Goal: Check status: Check status

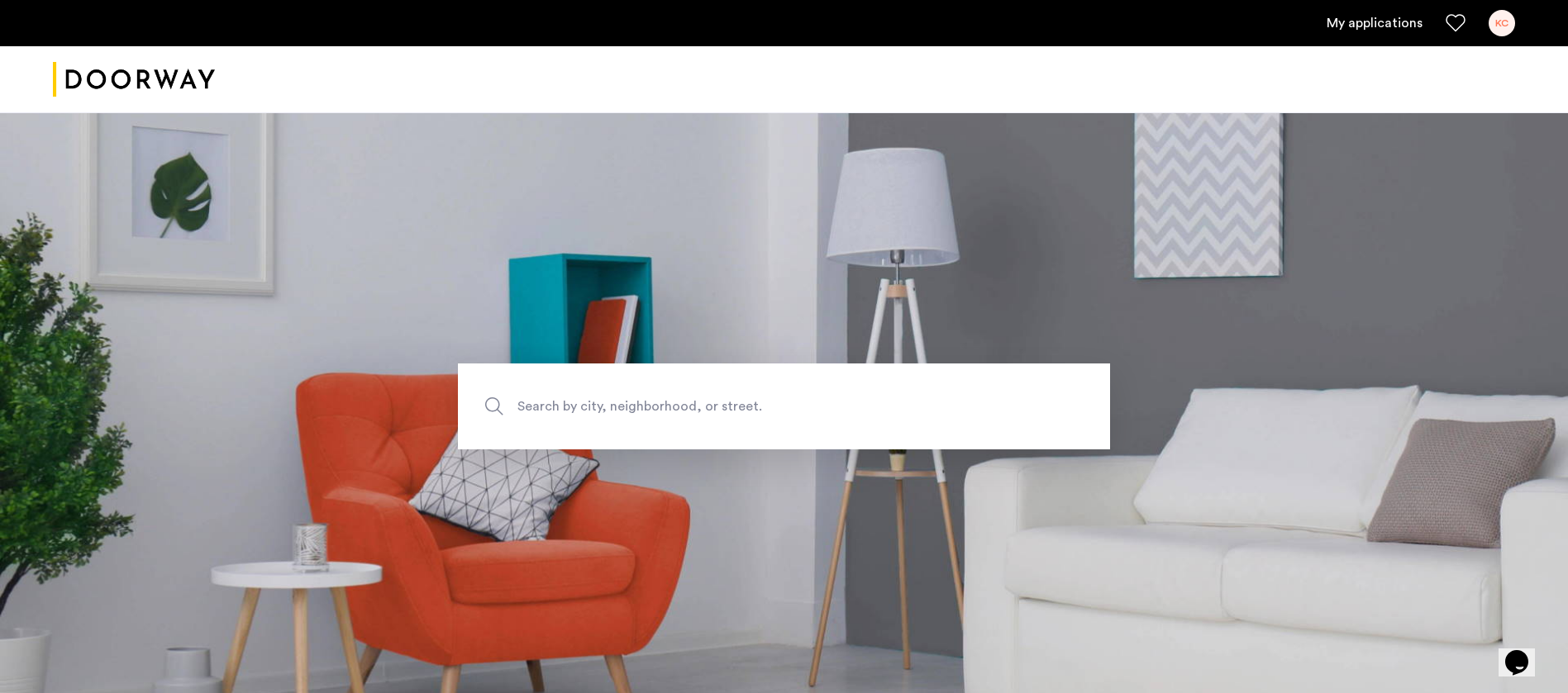
click at [1346, 25] on link "My applications" at bounding box center [1375, 23] width 96 height 20
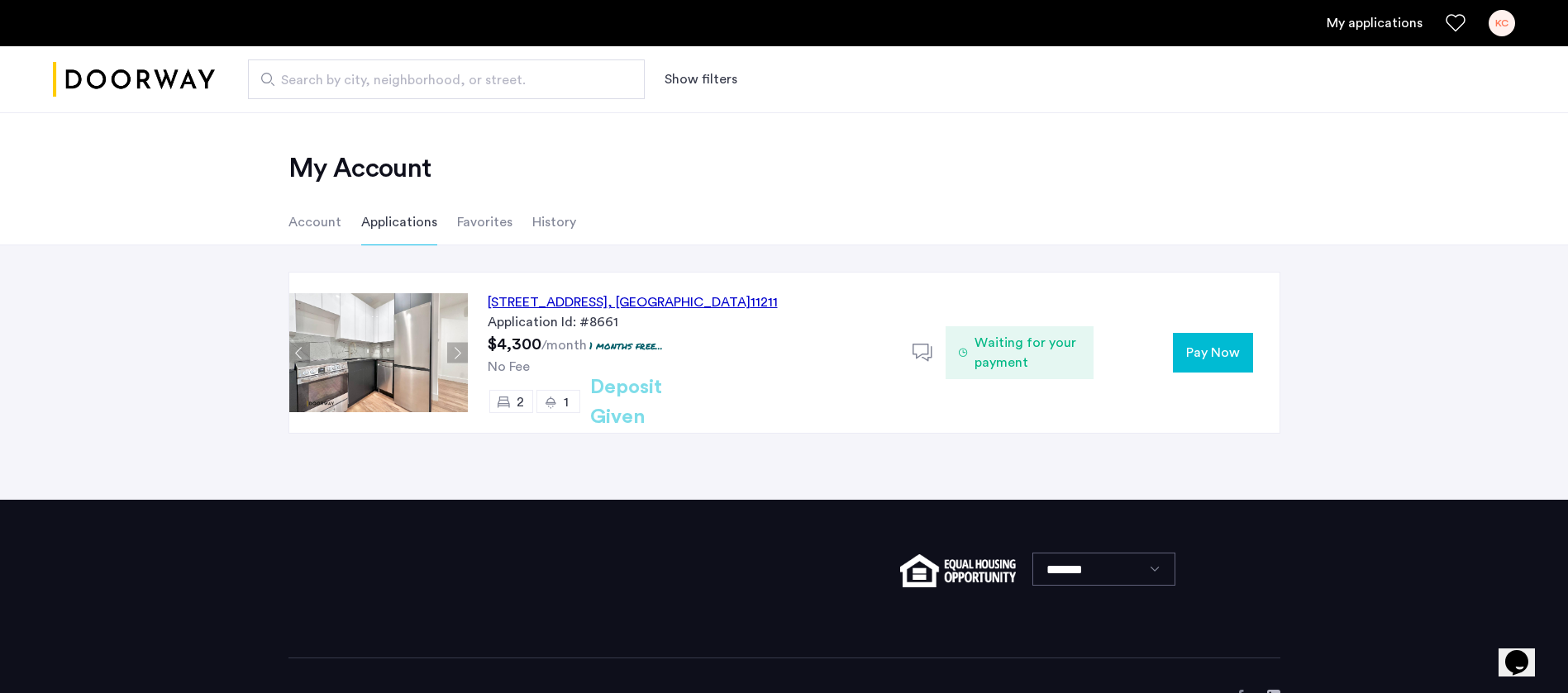
click at [628, 295] on div "467 Grand Street, Unit 2B, Brooklyn , NY 11211" at bounding box center [633, 303] width 290 height 20
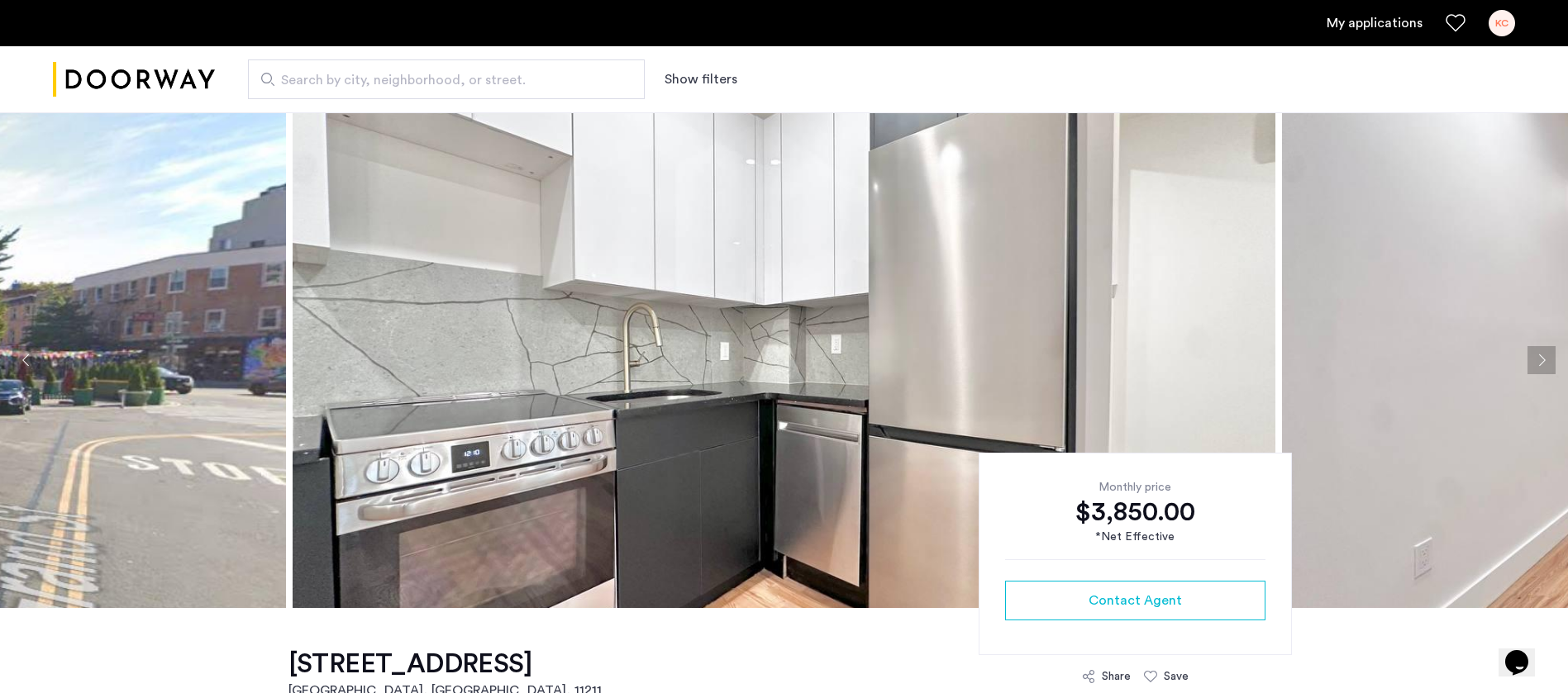
click at [1398, 14] on link "My applications" at bounding box center [1375, 23] width 96 height 20
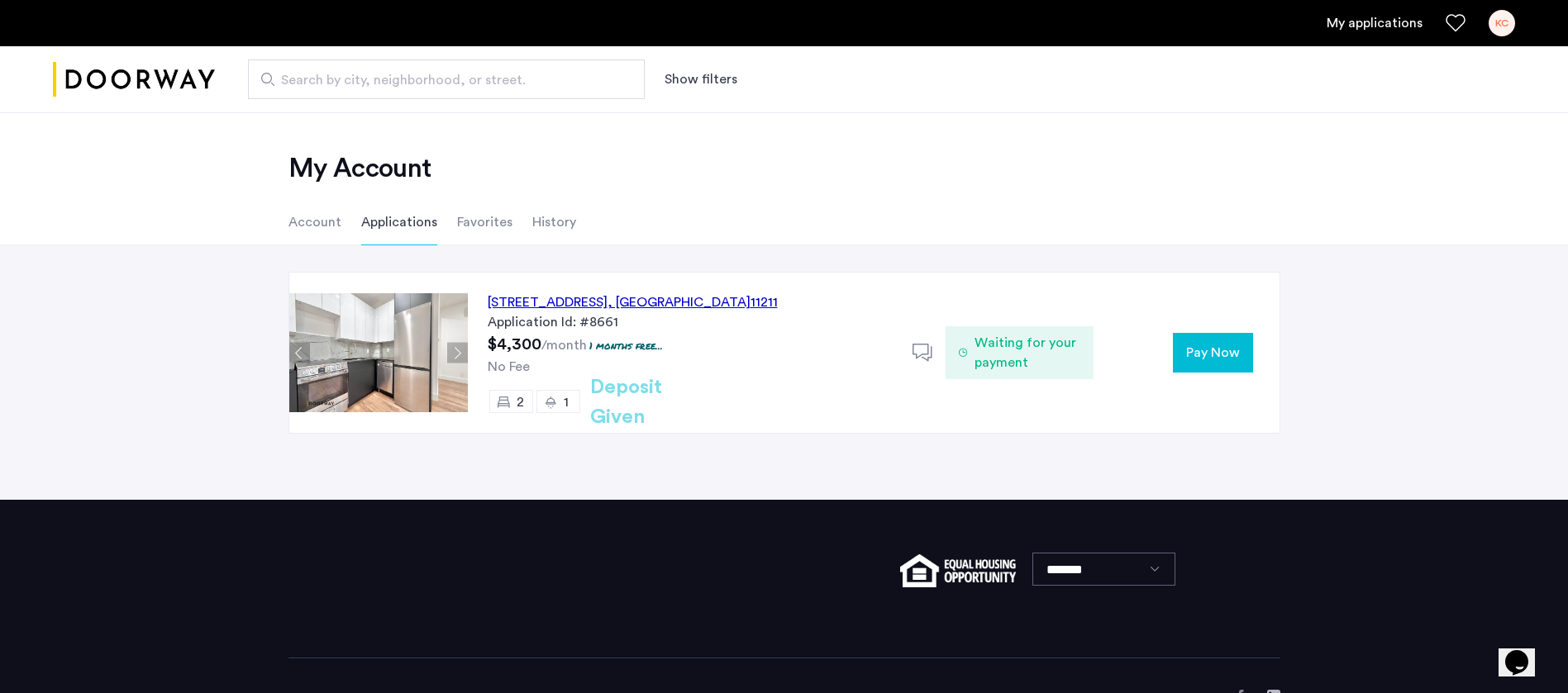
click at [643, 301] on div "467 Grand Street, Unit 2B, Brooklyn , NY 11211" at bounding box center [633, 303] width 290 height 20
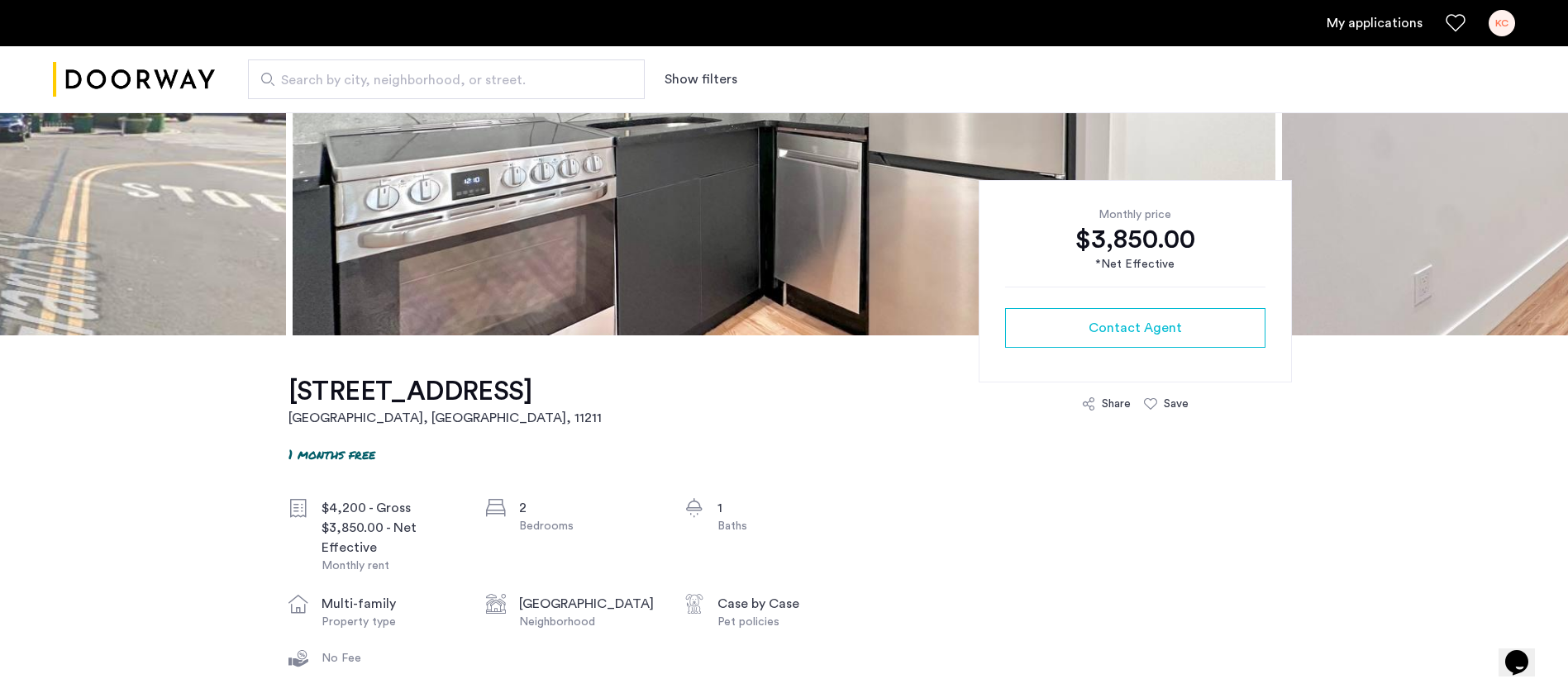
scroll to position [80, 0]
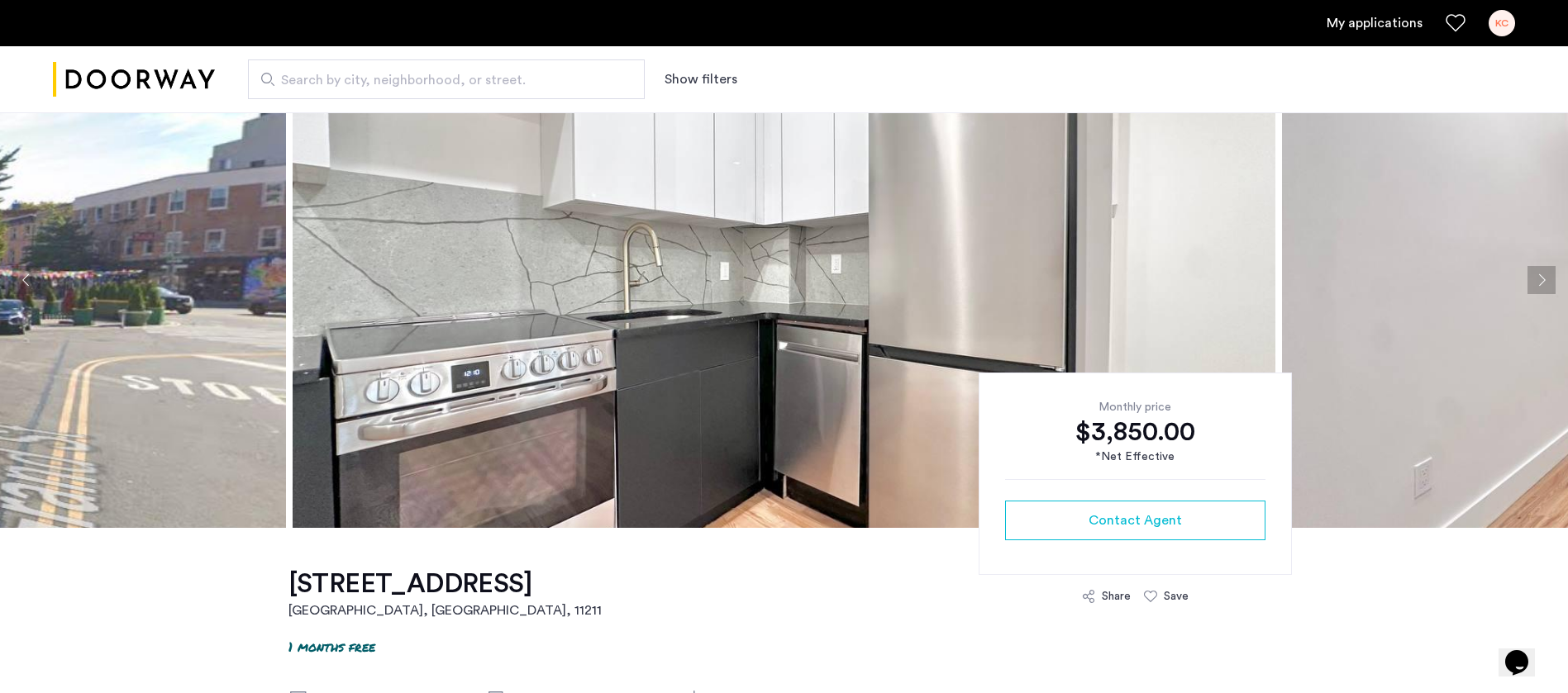
click at [1506, 22] on div "KC" at bounding box center [1502, 23] width 26 height 26
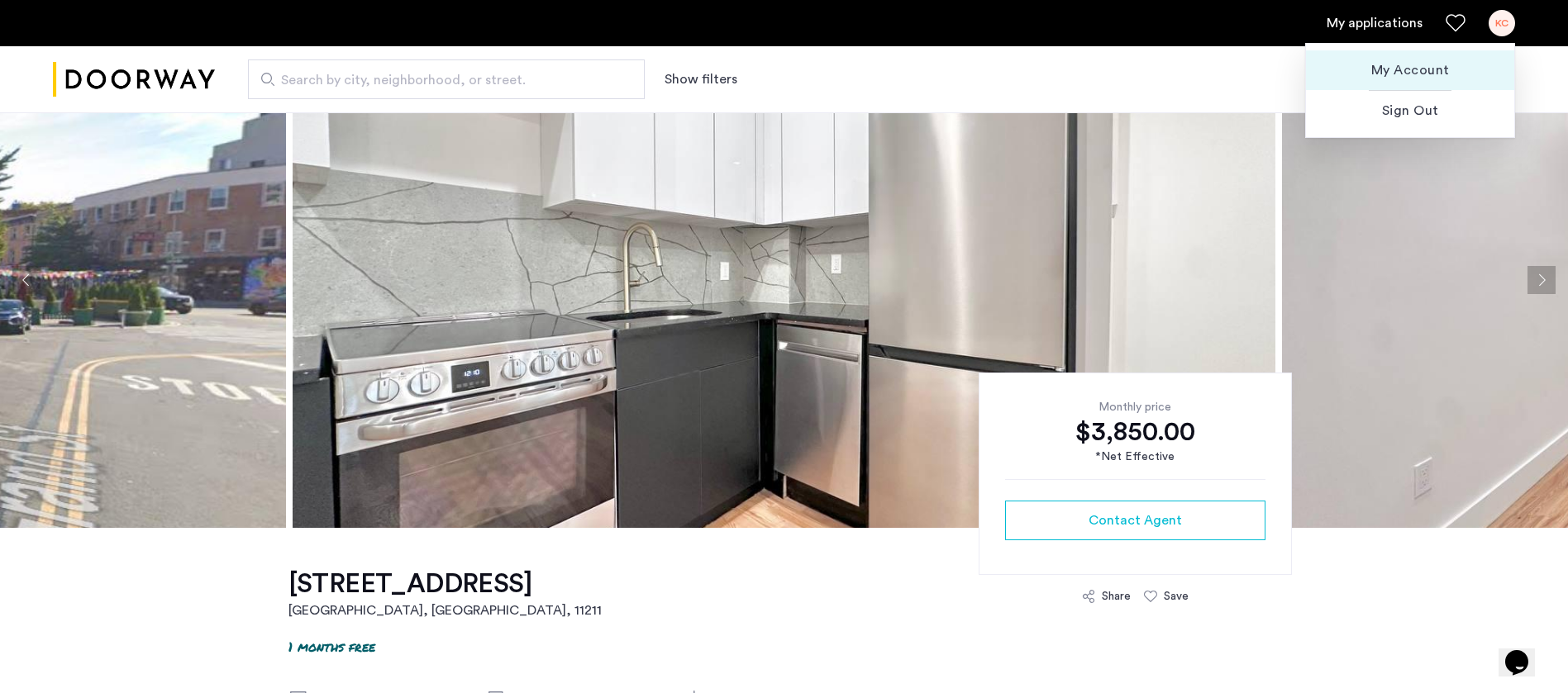
click at [1403, 71] on span "My Account" at bounding box center [1410, 70] width 182 height 20
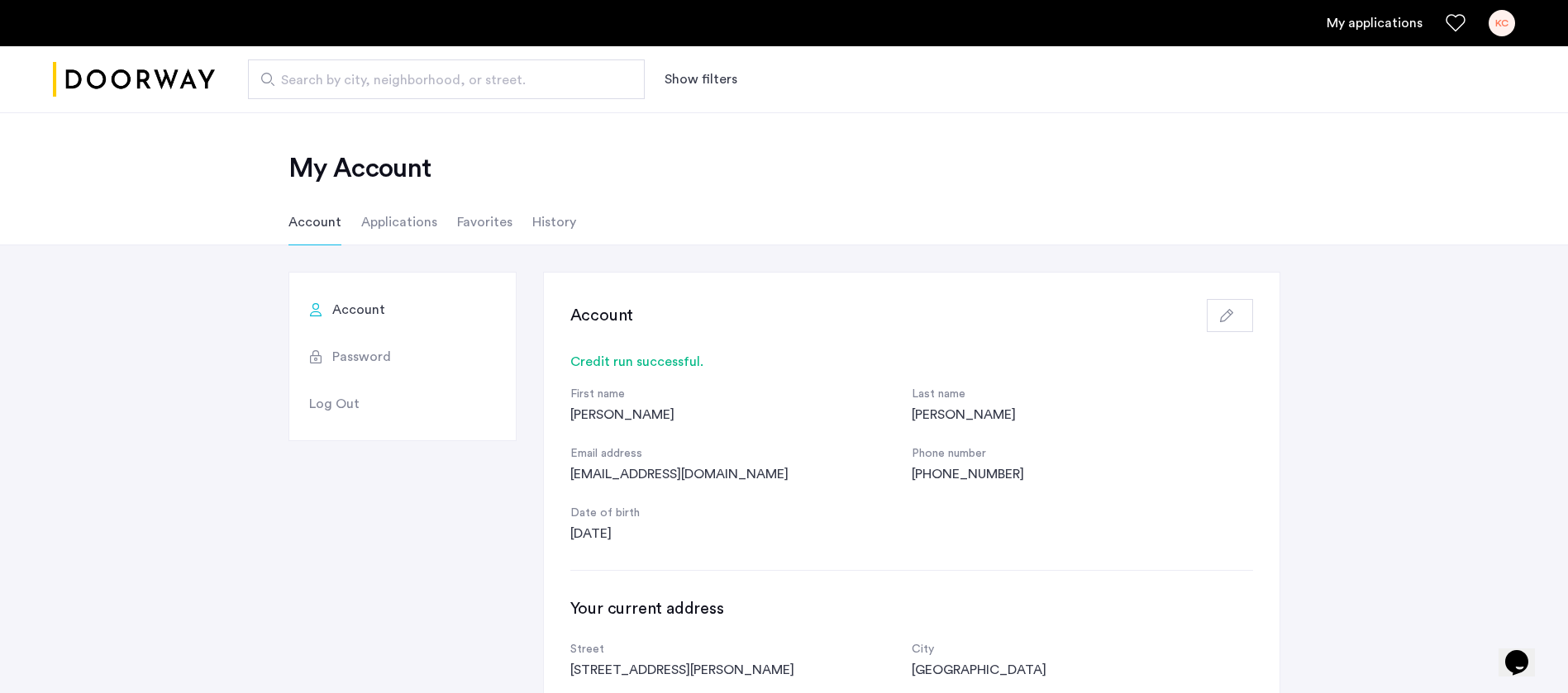
click at [405, 228] on li "Applications" at bounding box center [399, 221] width 76 height 46
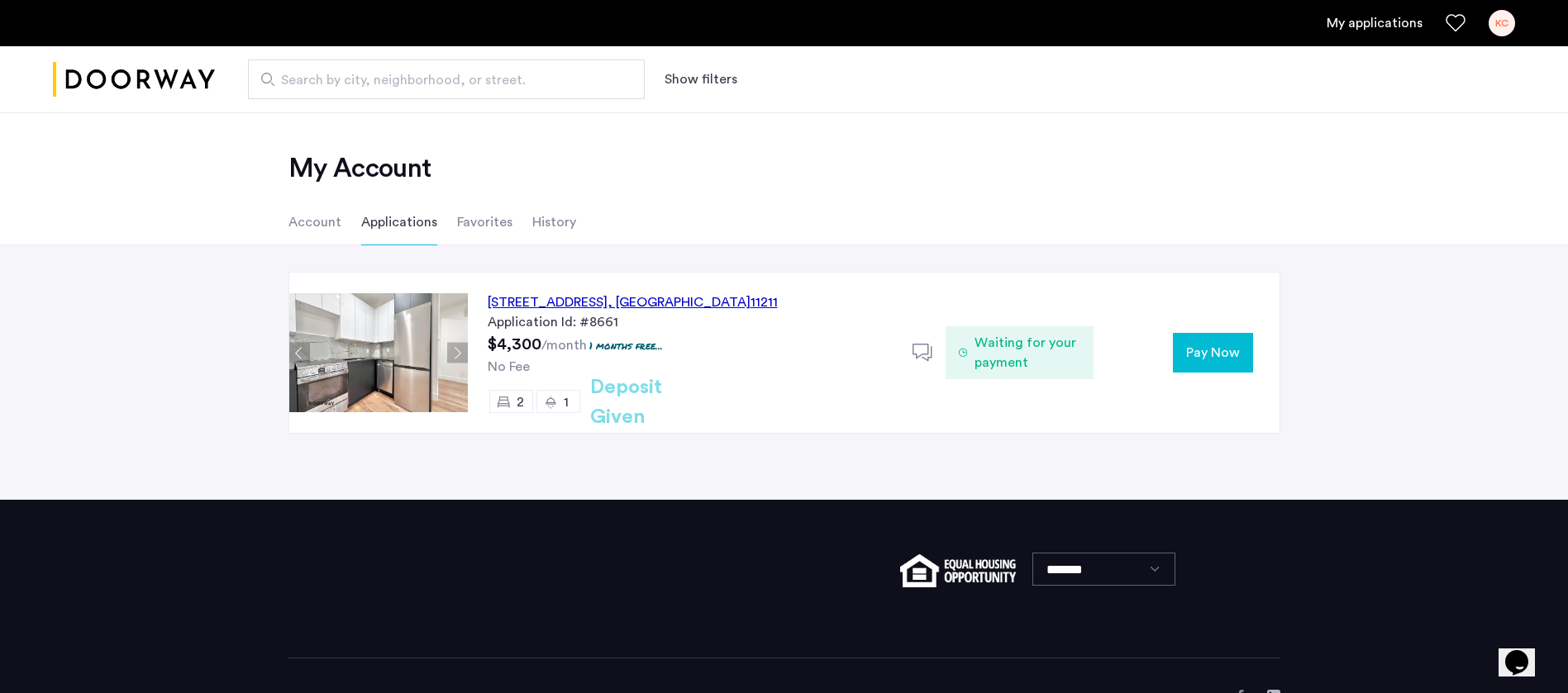
click at [964, 355] on icon at bounding box center [963, 352] width 9 height 14
click at [996, 352] on span "Waiting for your payment" at bounding box center [1028, 353] width 107 height 40
click at [926, 348] on icon at bounding box center [923, 353] width 21 height 21
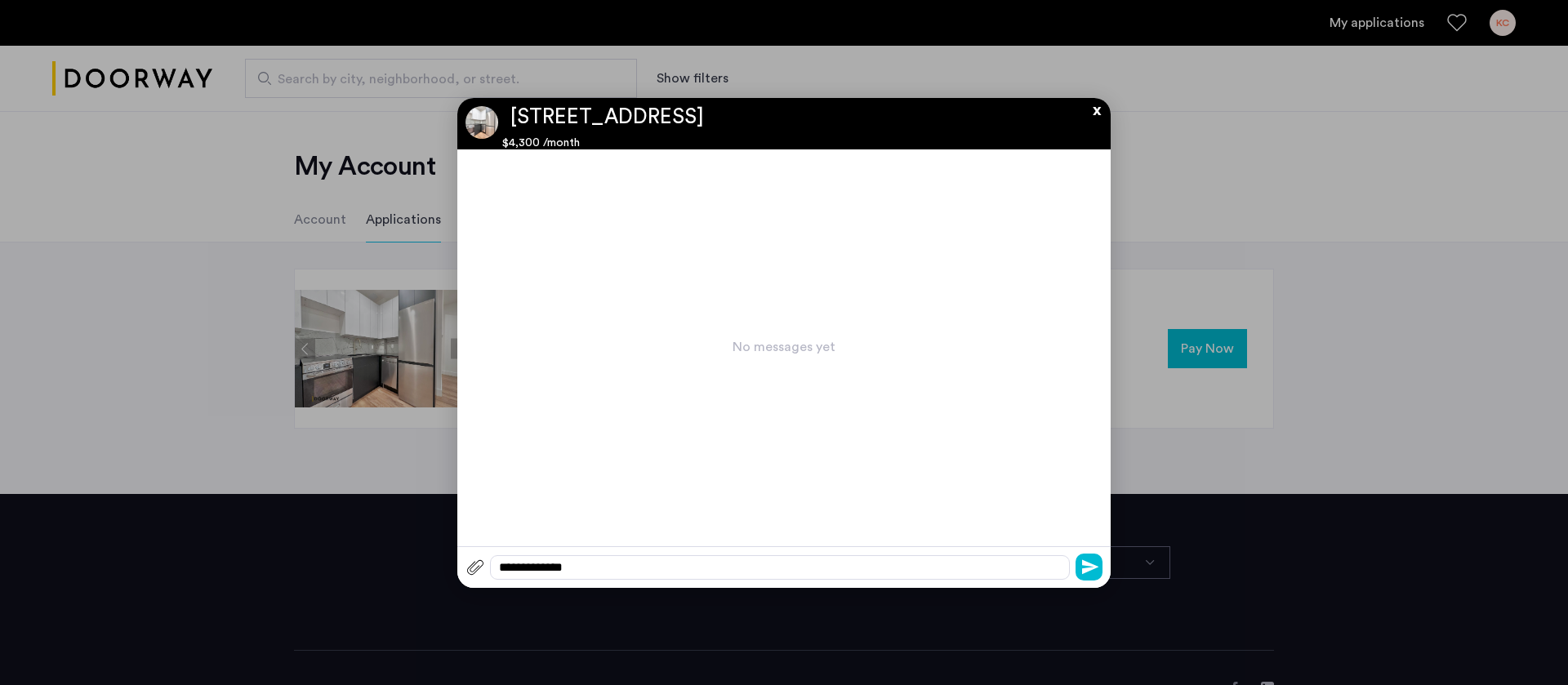
click at [1088, 111] on button "x" at bounding box center [1092, 107] width 24 height 18
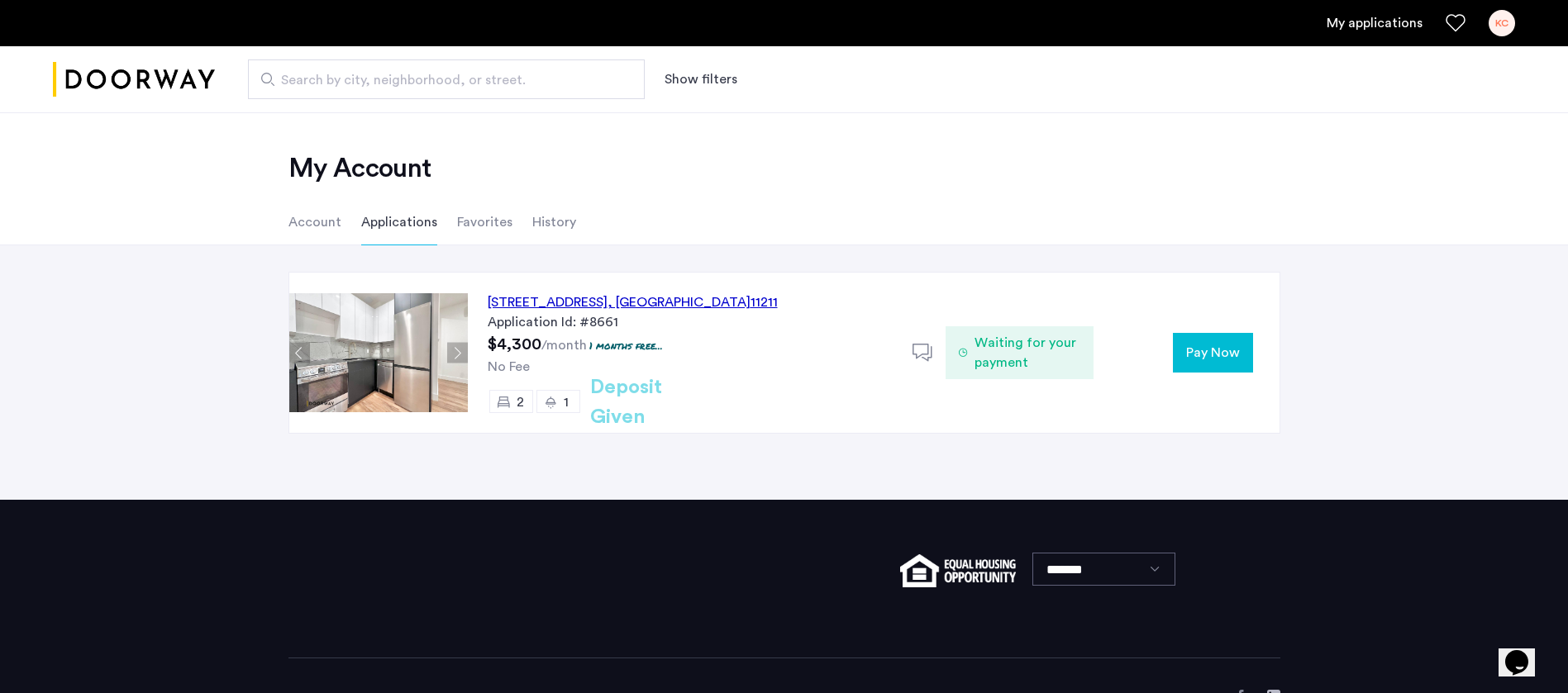
click at [454, 346] on button "Next apartment" at bounding box center [457, 353] width 21 height 21
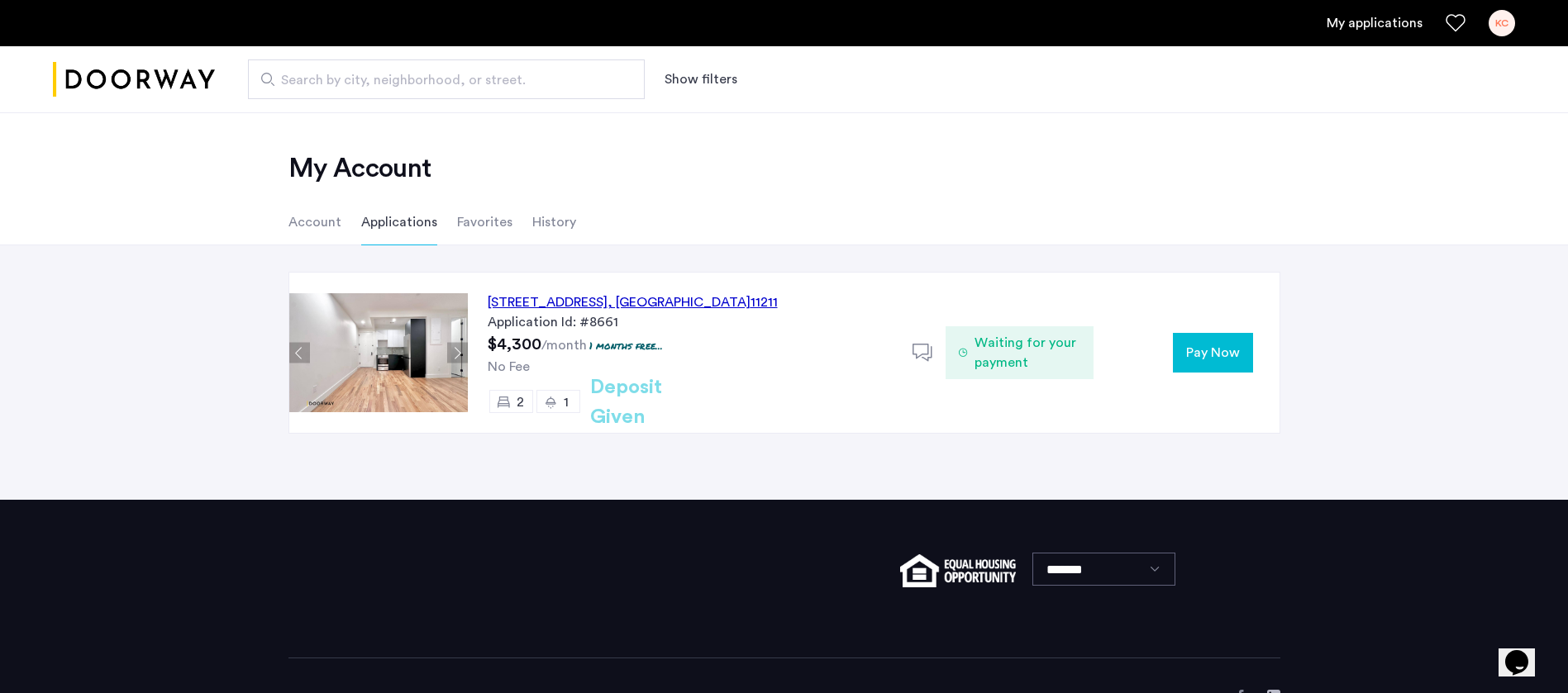
click at [387, 347] on img at bounding box center [379, 353] width 179 height 119
click at [453, 351] on button "Next apartment" at bounding box center [457, 353] width 21 height 21
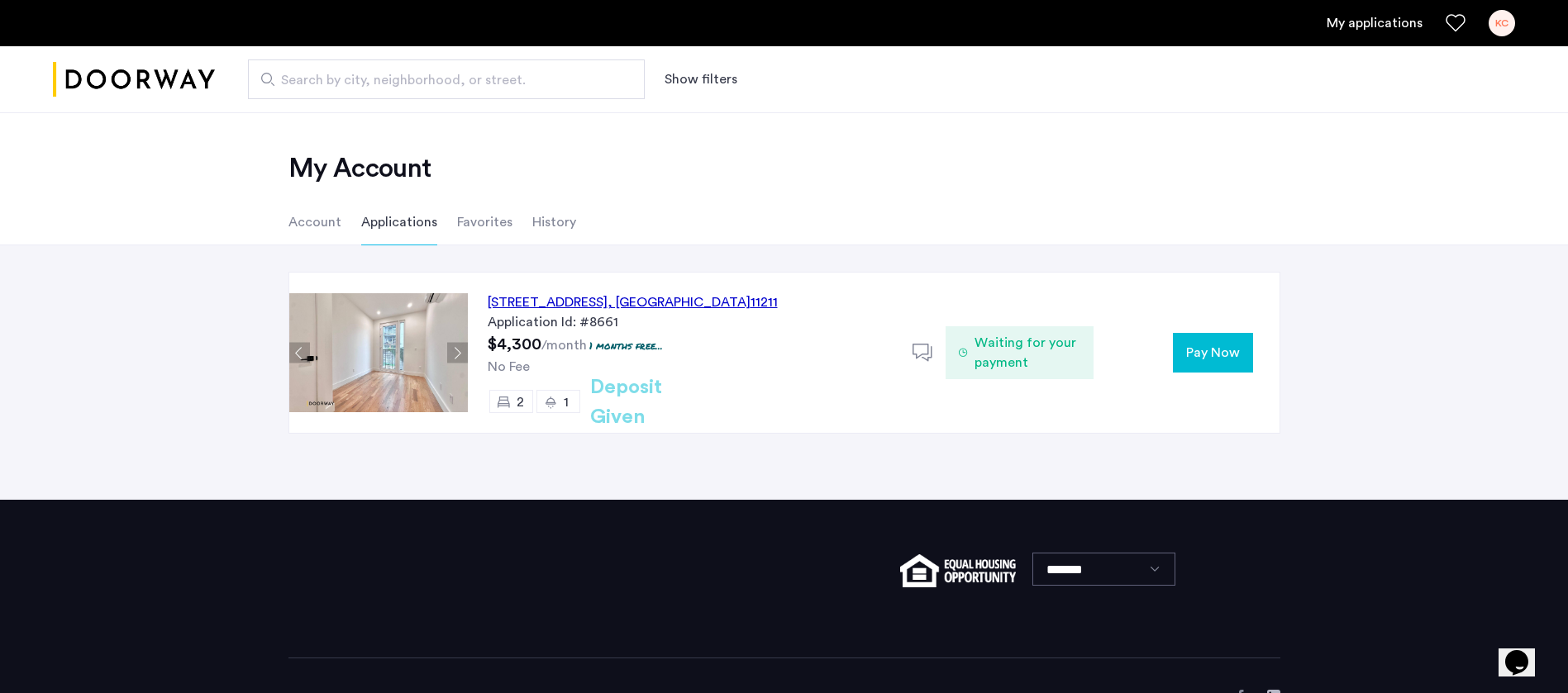
click at [453, 351] on button "Next apartment" at bounding box center [457, 353] width 21 height 21
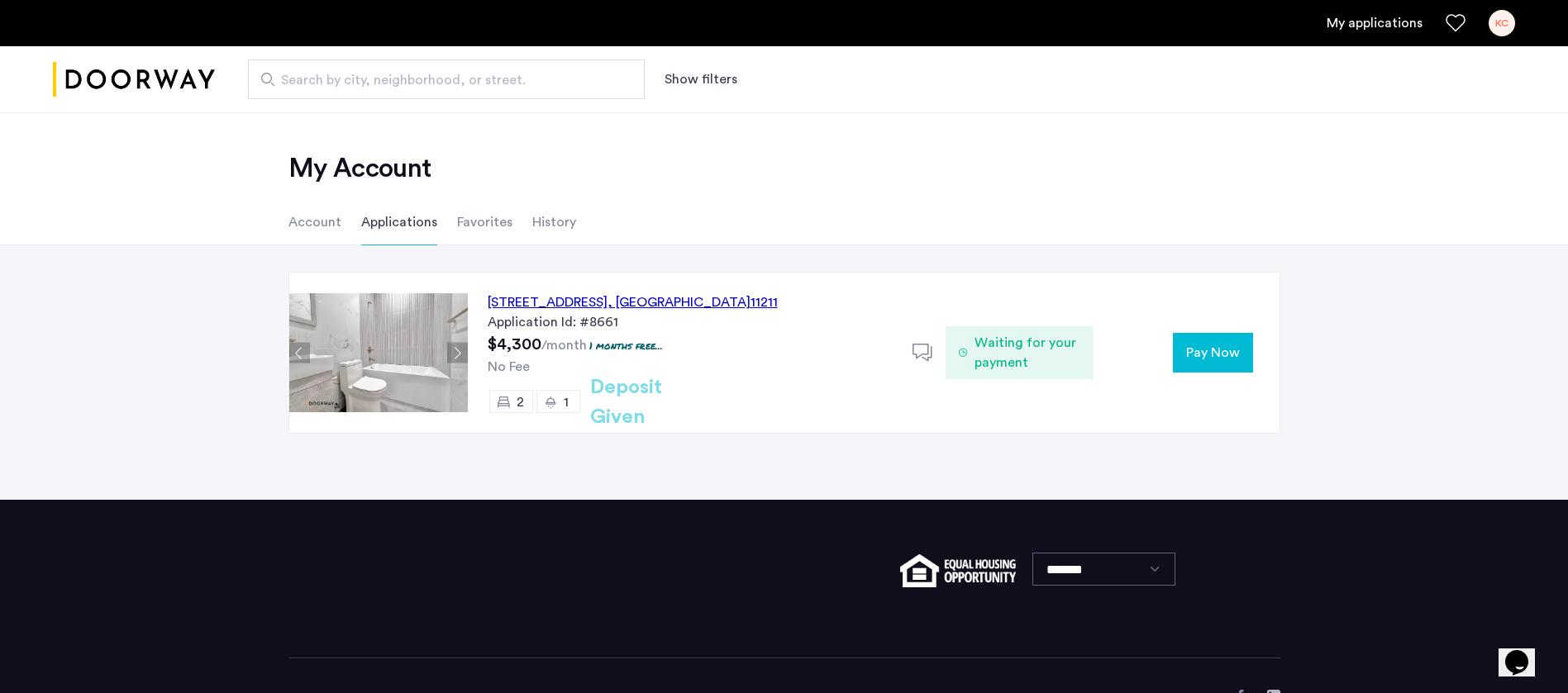
click at [453, 351] on button "Next apartment" at bounding box center [457, 353] width 21 height 21
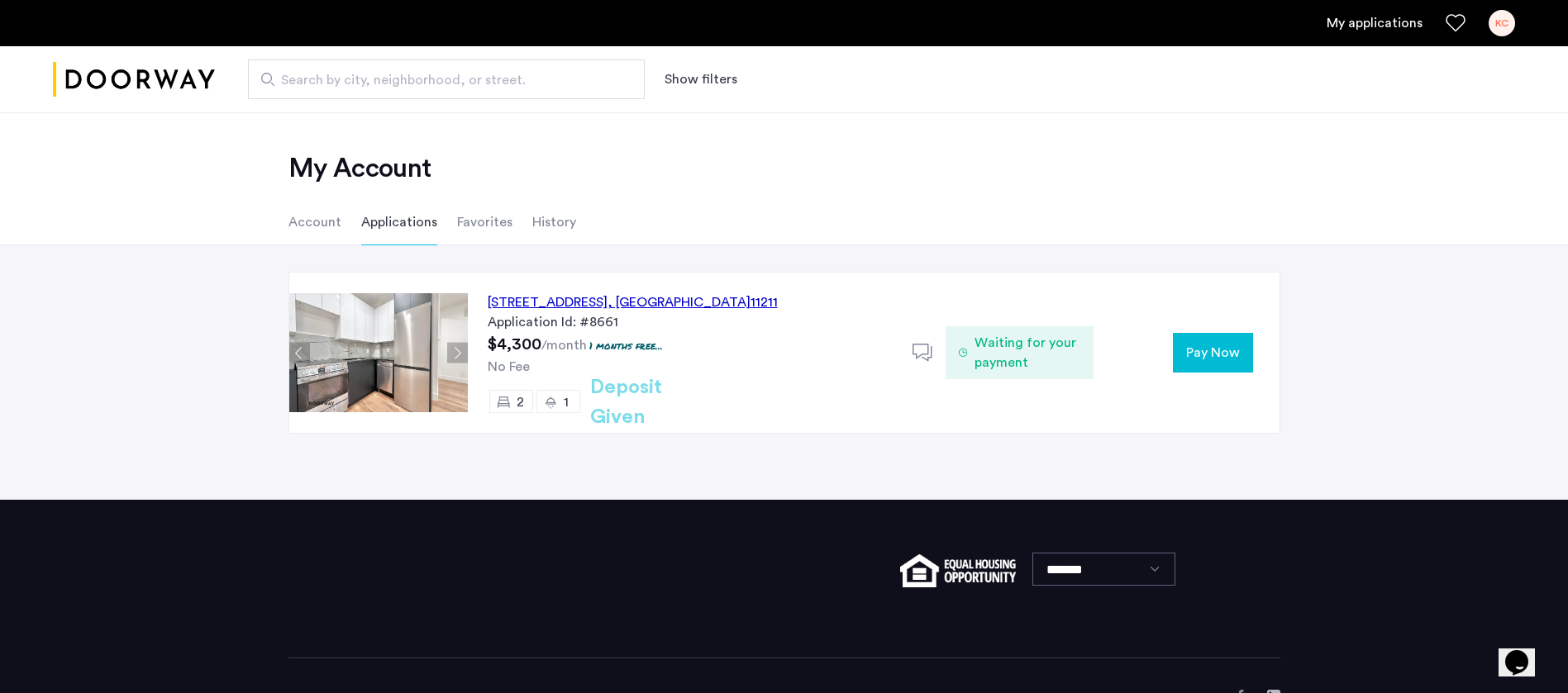
click at [453, 351] on button "Next apartment" at bounding box center [457, 353] width 21 height 21
